Goal: Transaction & Acquisition: Purchase product/service

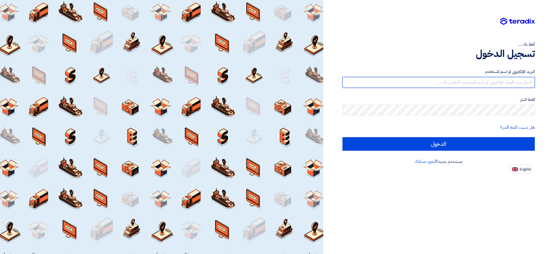
click at [469, 78] on input "text" at bounding box center [439, 82] width 192 height 11
type input "[EMAIL_ADDRESS][DOMAIN_NAME]"
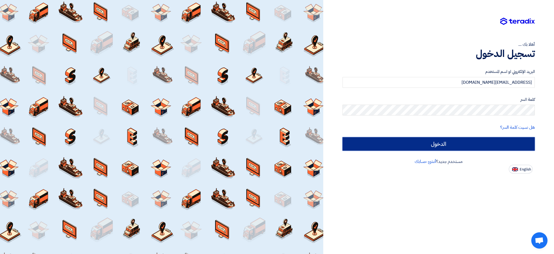
click at [458, 143] on input "الدخول" at bounding box center [439, 144] width 192 height 14
type input "Sign in"
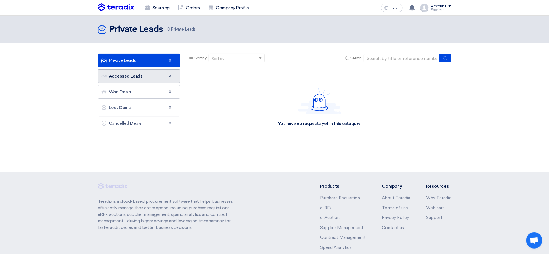
click at [134, 78] on link "Accessed Leads Accessed Leads 3" at bounding box center [139, 76] width 82 height 14
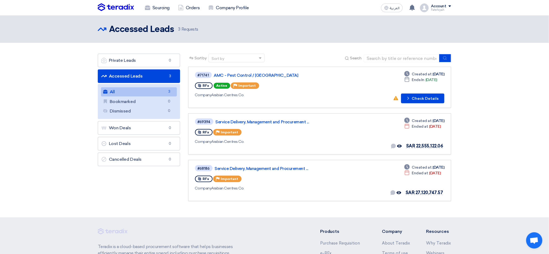
click at [162, 78] on link "Accessed Leads Accessed Leads 3" at bounding box center [139, 76] width 82 height 14
click at [416, 100] on button "Check details Check Details" at bounding box center [422, 98] width 43 height 10
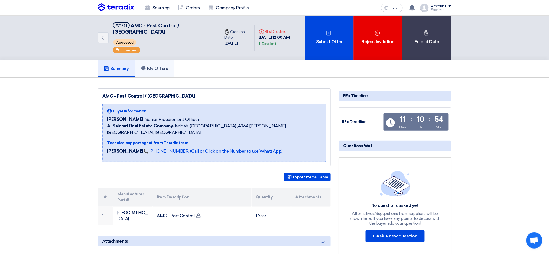
click at [162, 66] on h5 "My Offers" at bounding box center [154, 68] width 27 height 5
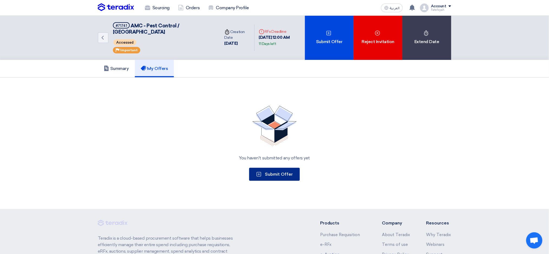
click at [284, 169] on button "Submit Offer" at bounding box center [274, 174] width 51 height 13
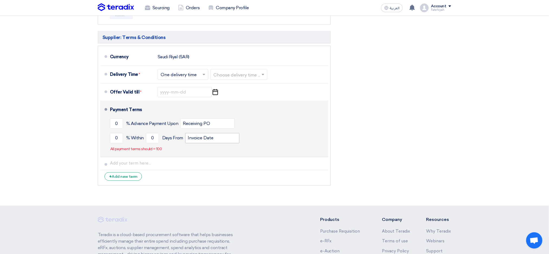
scroll to position [252, 0]
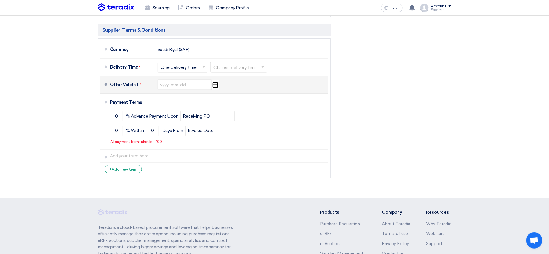
click at [217, 86] on icon "Pick a date" at bounding box center [214, 85] width 7 height 10
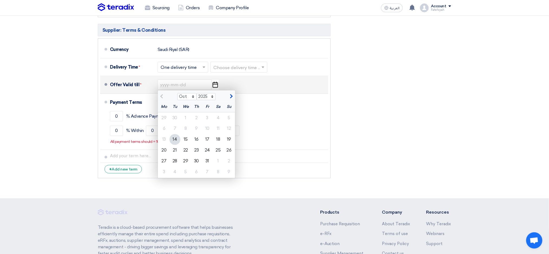
click at [256, 86] on div "Offer Valid till * Oct Nov [DATE] 2026 2027 2028 2029 2030 2031 2032 2033 2034 …" at bounding box center [218, 84] width 216 height 13
click at [296, 83] on div "Offer Valid till * Oct Nov [DATE] 2026 2027 2028 2029 2030 2031 2032 2033 2034 …" at bounding box center [218, 84] width 216 height 13
click at [430, 93] on div "Financial Offer Summary Subtotal [GEOGRAPHIC_DATA] (SAR) 0 Taxes [GEOGRAPHIC_DA…" at bounding box center [394, 36] width 120 height 289
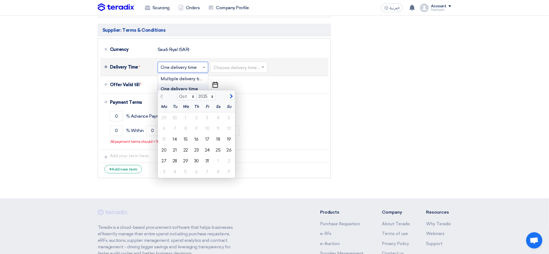
click at [203, 68] on span at bounding box center [204, 66] width 7 height 5
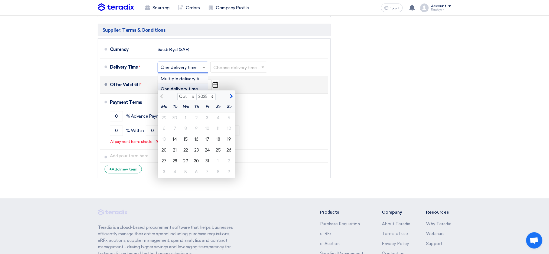
drag, startPoint x: 240, startPoint y: 85, endPoint x: 237, endPoint y: 84, distance: 3.8
click at [240, 84] on div "Offer Valid till * Oct Nov [DATE] 2026 2027 2028 2029 2030 2031 2032 2033 2034 …" at bounding box center [218, 84] width 216 height 13
click at [216, 84] on use "button" at bounding box center [214, 85] width 5 height 6
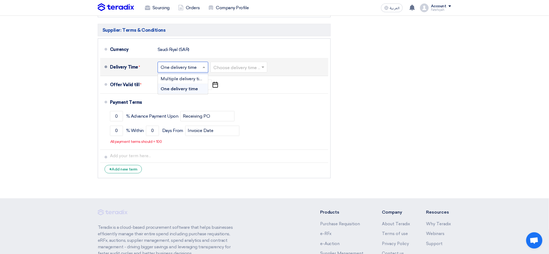
click at [206, 66] on span at bounding box center [204, 66] width 7 height 5
click at [184, 91] on span "One delivery time" at bounding box center [178, 88] width 37 height 5
click at [251, 68] on input "text" at bounding box center [238, 68] width 51 height 8
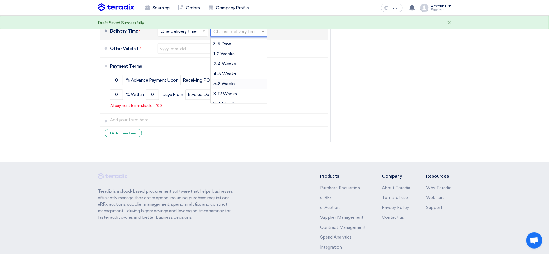
scroll to position [0, 0]
click at [426, 100] on div "Financial Offer Summary Subtotal [GEOGRAPHIC_DATA] (SAR) 0 Taxes [GEOGRAPHIC_DA…" at bounding box center [394, 0] width 120 height 289
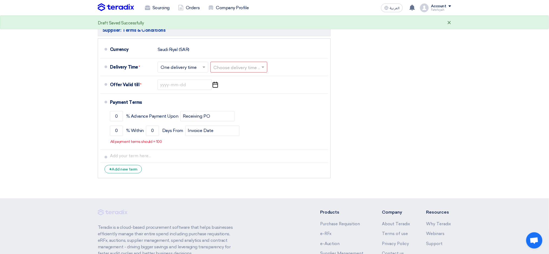
click at [450, 24] on div "×" at bounding box center [449, 23] width 4 height 6
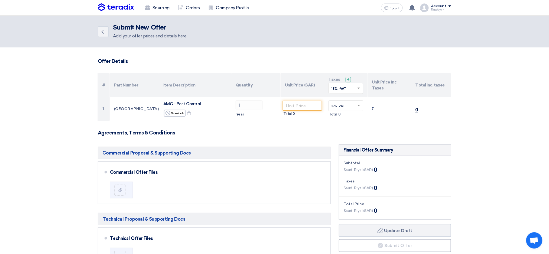
scroll to position [36, 0]
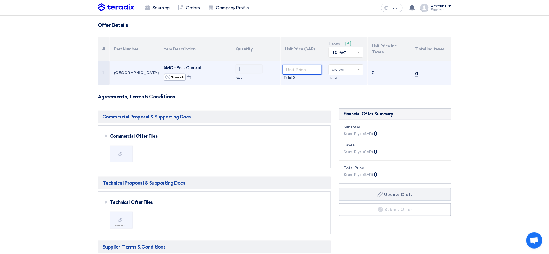
click at [297, 70] on input "number" at bounding box center [302, 70] width 39 height 10
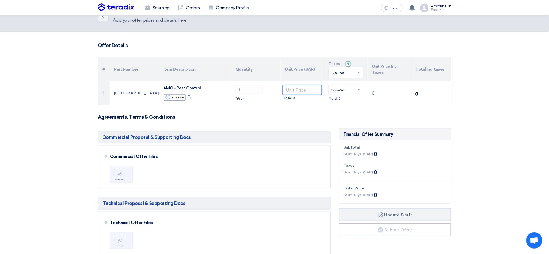
scroll to position [0, 0]
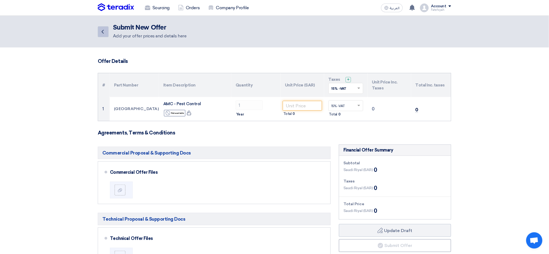
click at [102, 32] on use at bounding box center [102, 32] width 2 height 4
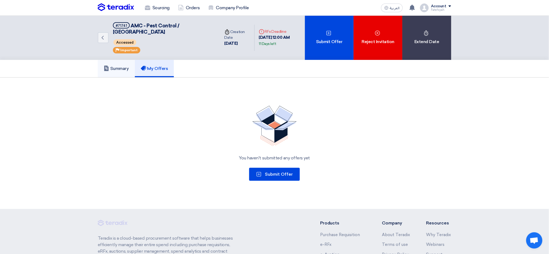
click at [124, 64] on link "Summary" at bounding box center [116, 68] width 37 height 17
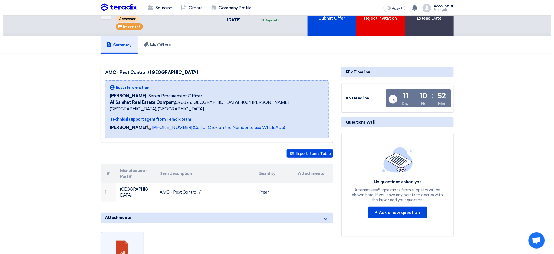
scroll to position [36, 0]
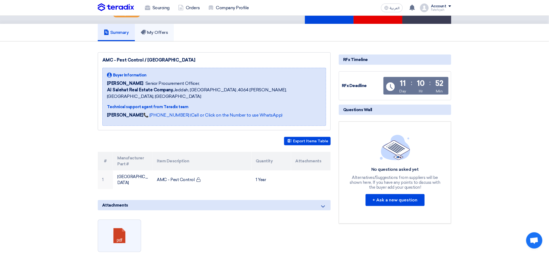
click at [156, 30] on h5 "My Offers" at bounding box center [154, 32] width 27 height 5
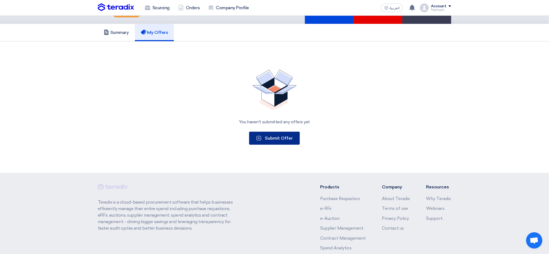
click at [274, 135] on span "Submit Offer" at bounding box center [279, 137] width 28 height 5
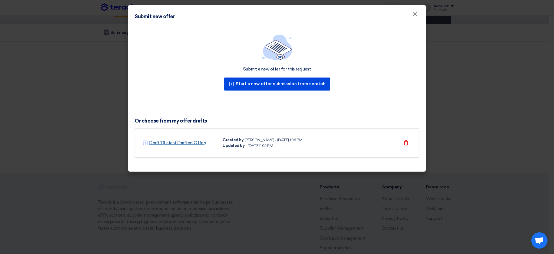
click at [188, 142] on link "Draft 1 (Latest Drafted Offer)" at bounding box center [177, 142] width 57 height 6
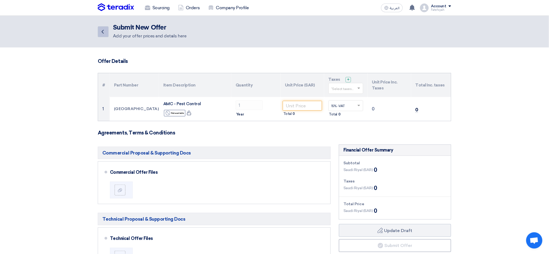
click at [105, 34] on icon "Back" at bounding box center [102, 31] width 6 height 6
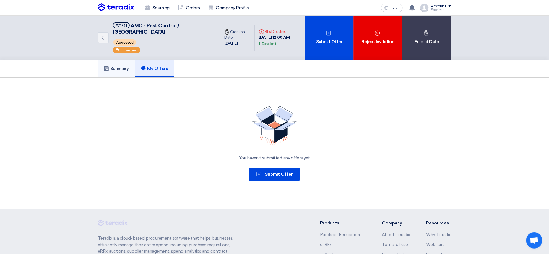
click at [113, 66] on h5 "Summary" at bounding box center [116, 68] width 25 height 5
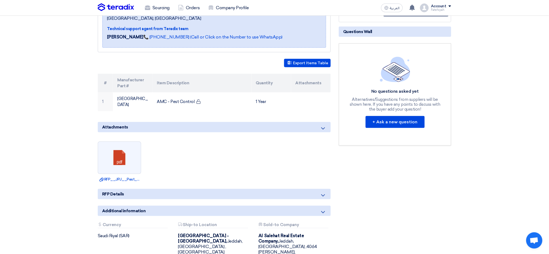
scroll to position [108, 0]
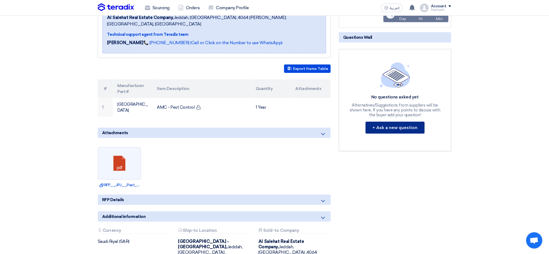
click at [403, 122] on button "+ Ask a new question" at bounding box center [394, 128] width 59 height 12
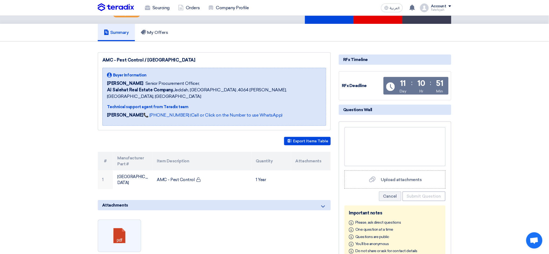
scroll to position [0, 0]
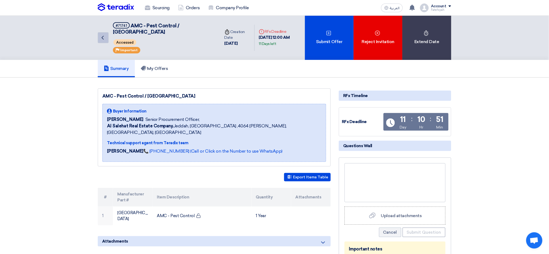
click at [101, 34] on icon "Back" at bounding box center [102, 37] width 6 height 6
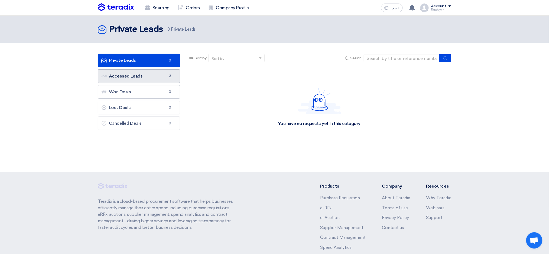
click at [171, 79] on link "Accessed Leads Accessed Leads 3" at bounding box center [139, 76] width 82 height 14
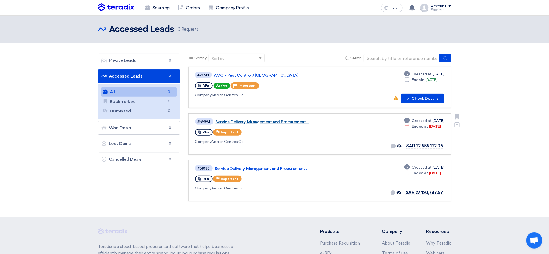
click at [229, 120] on link "Service Delivery, Management and Procurement ..." at bounding box center [282, 121] width 135 height 5
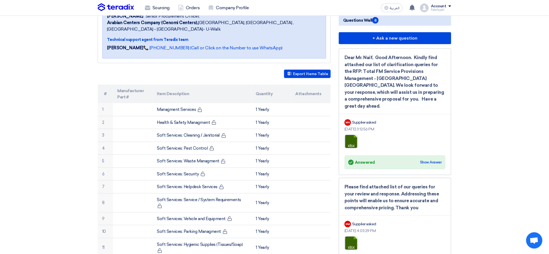
scroll to position [108, 0]
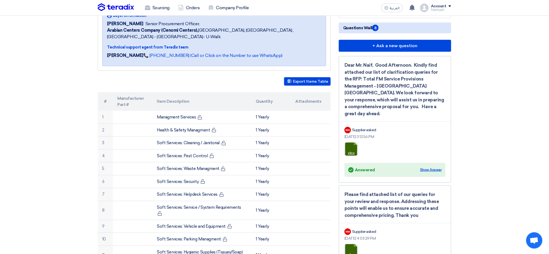
click at [428, 167] on div "Show Answer" at bounding box center [431, 169] width 22 height 5
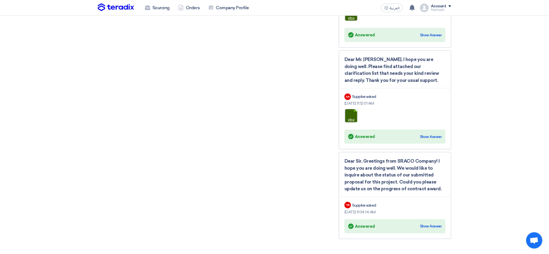
scroll to position [830, 0]
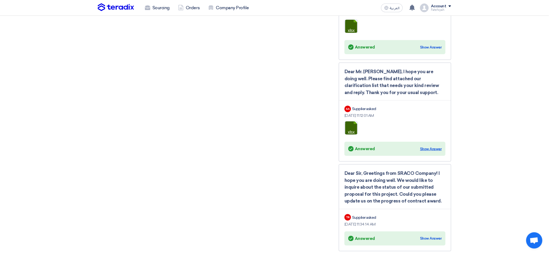
click at [432, 146] on div "Show Answer" at bounding box center [431, 148] width 22 height 5
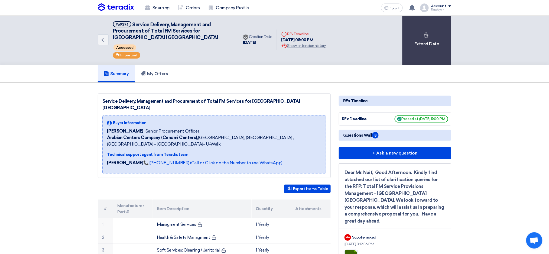
scroll to position [0, 0]
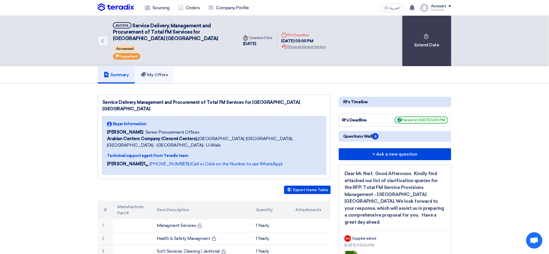
click at [159, 73] on h5 "My Offers" at bounding box center [154, 74] width 27 height 5
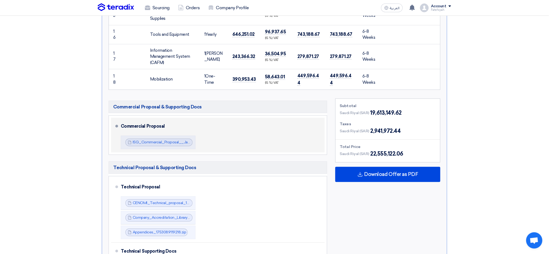
scroll to position [469, 0]
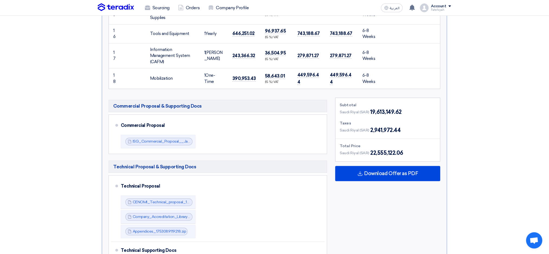
drag, startPoint x: 370, startPoint y: 107, endPoint x: 411, endPoint y: 110, distance: 40.7
click at [411, 110] on div "Saudi Riyal (SAR) 19,613,149.62" at bounding box center [388, 112] width 96 height 8
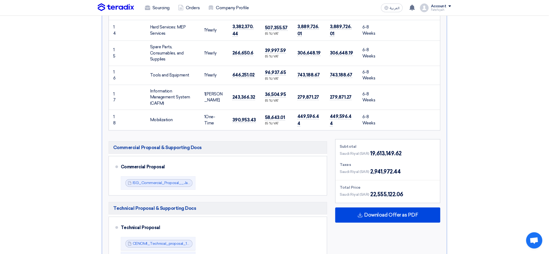
scroll to position [433, 0]
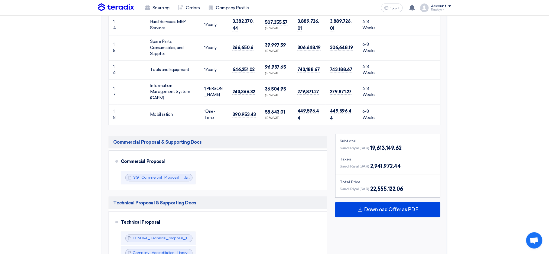
drag, startPoint x: 370, startPoint y: 186, endPoint x: 402, endPoint y: 184, distance: 31.4
click at [402, 185] on div "Saudi Riyal (SAR) 22,555,122.06" at bounding box center [388, 189] width 96 height 8
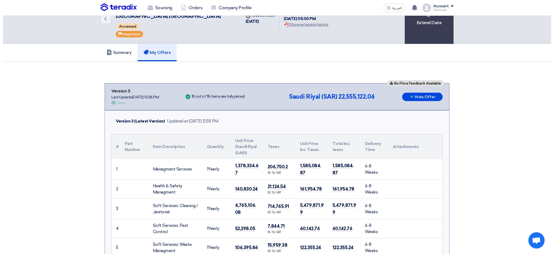
scroll to position [0, 0]
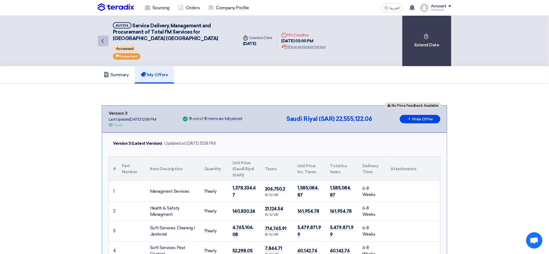
click at [105, 41] on icon "Back" at bounding box center [102, 41] width 6 height 6
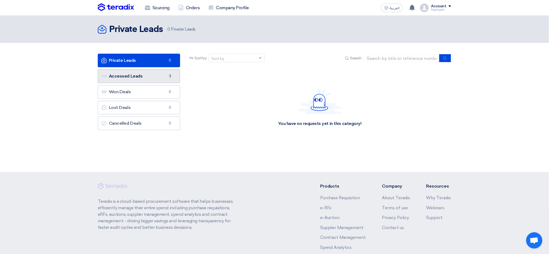
click at [159, 79] on link "Accessed Leads Accessed Leads 3" at bounding box center [139, 76] width 82 height 14
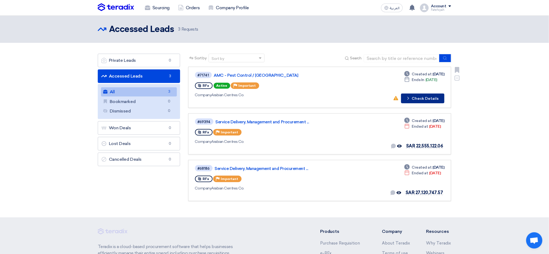
click at [416, 95] on button "Check details Check Details" at bounding box center [422, 98] width 43 height 10
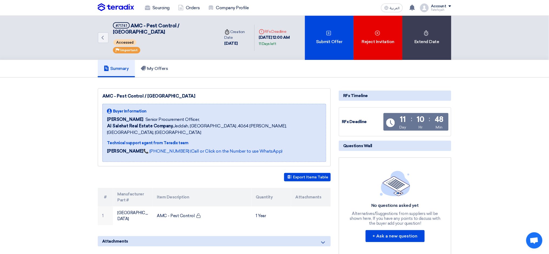
click at [498, 25] on div "Back #71741 AMC - Pest Control / [GEOGRAPHIC_DATA] Accessed Priority Important …" at bounding box center [274, 38] width 549 height 44
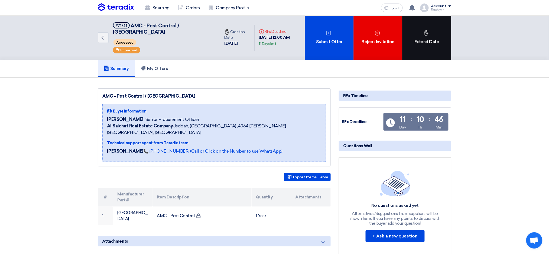
click at [438, 43] on div "Extend Date" at bounding box center [426, 38] width 49 height 44
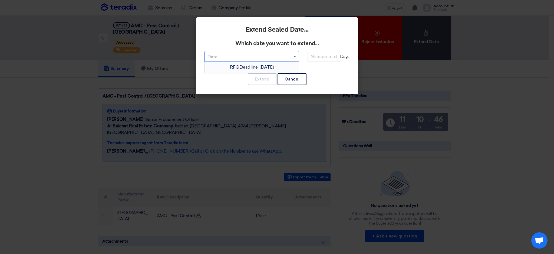
click at [296, 56] on span at bounding box center [295, 56] width 3 height 1
click at [296, 56] on span at bounding box center [295, 57] width 3 height 2
click at [297, 81] on button "Cancel" at bounding box center [292, 79] width 29 height 12
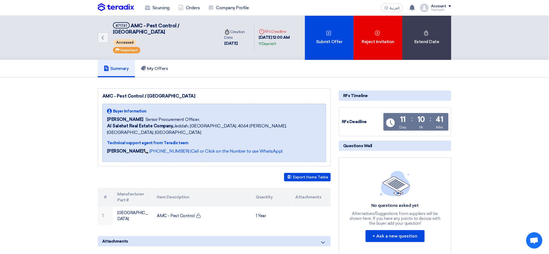
click at [448, 7] on div "Account" at bounding box center [441, 6] width 20 height 5
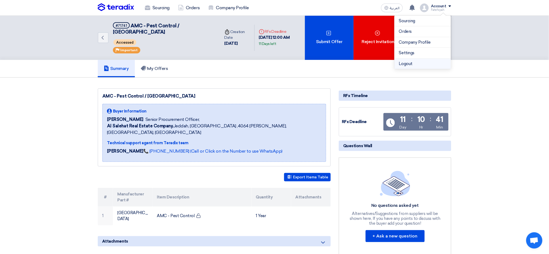
click at [418, 63] on li "Logout" at bounding box center [422, 63] width 56 height 11
